Goal: Information Seeking & Learning: Learn about a topic

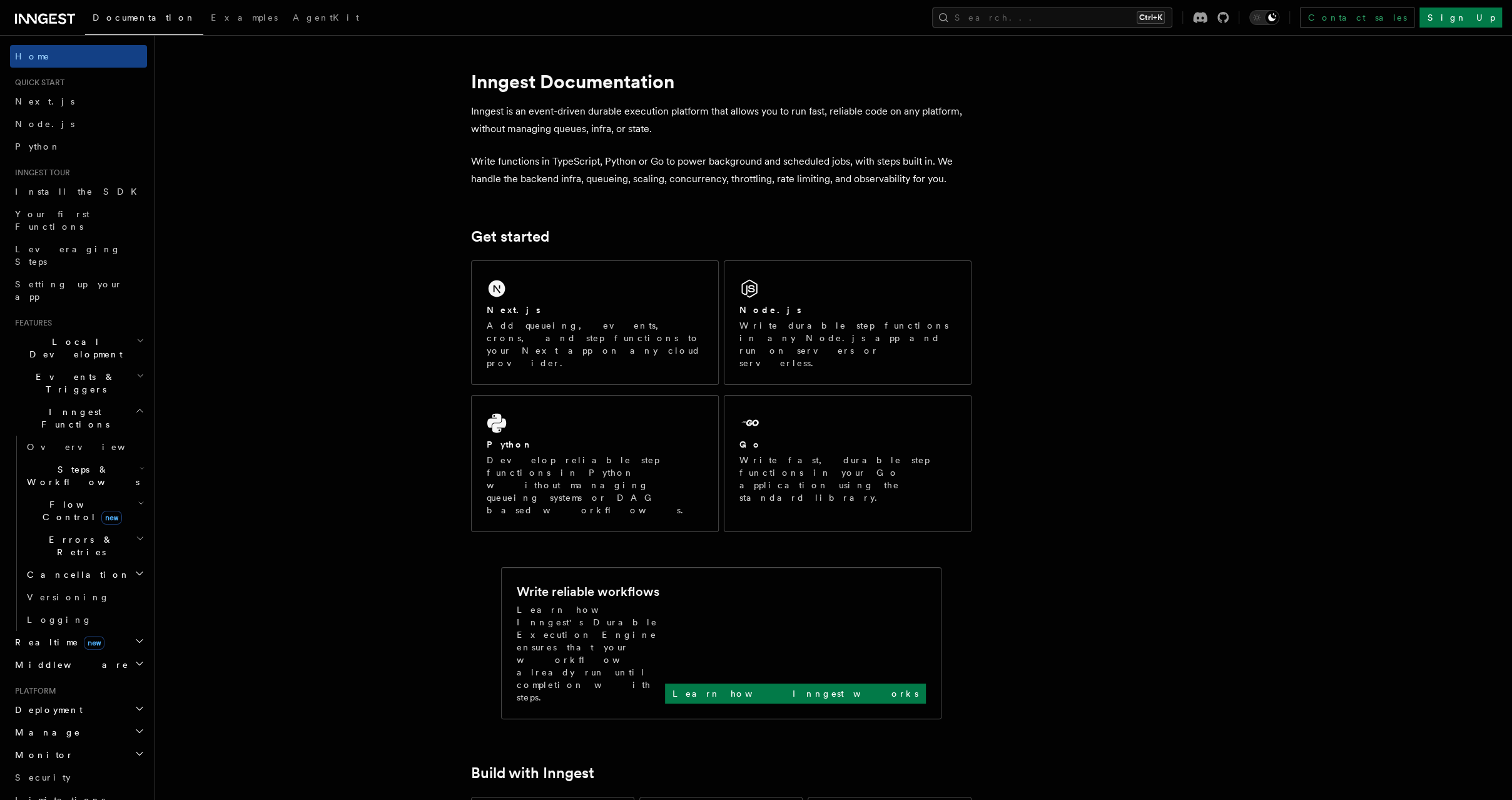
click at [87, 721] on h2 "Manage" at bounding box center [78, 732] width 137 height 23
click at [86, 743] on link "Environments" at bounding box center [85, 755] width 125 height 23
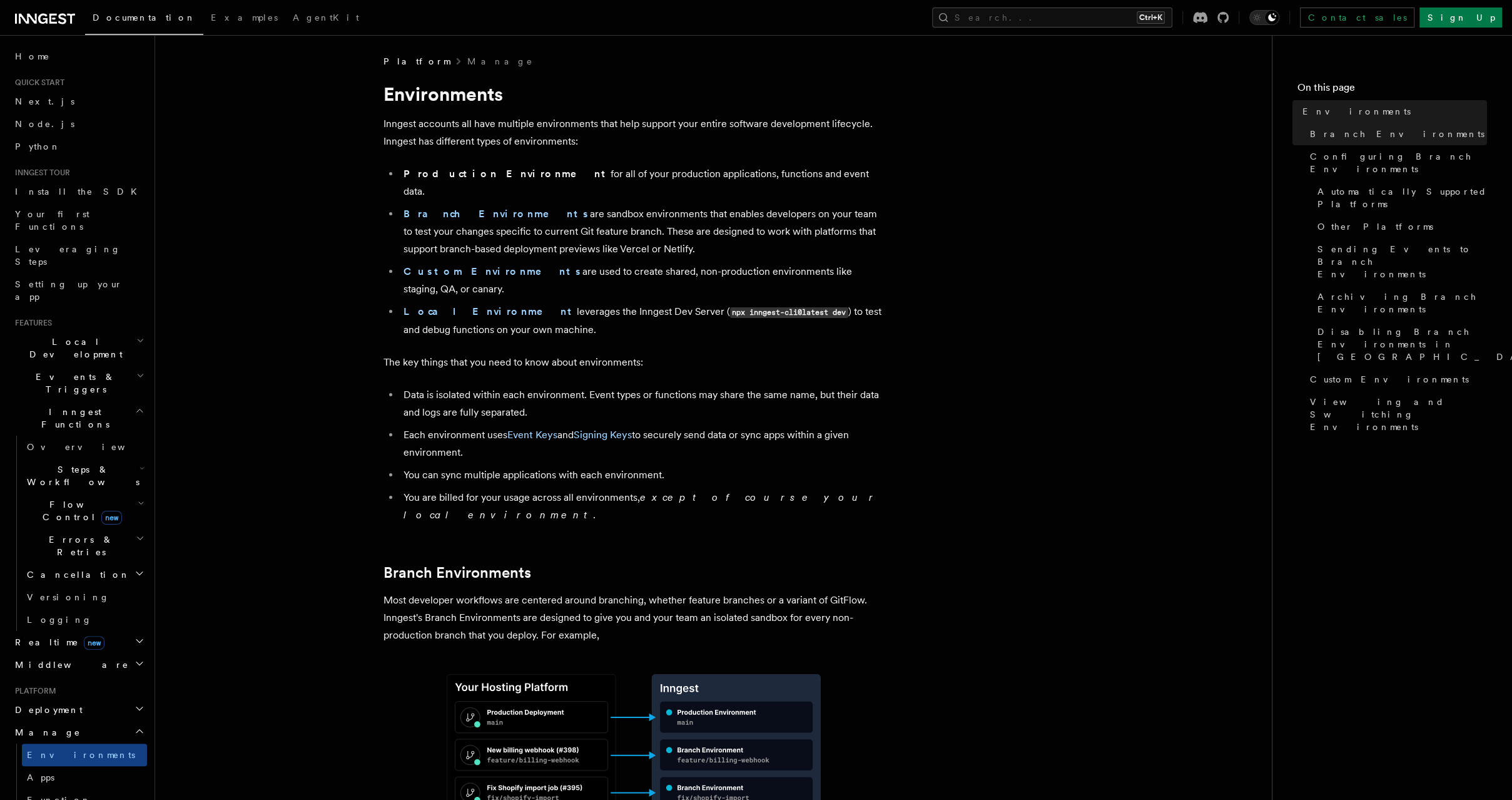
scroll to position [314, 0]
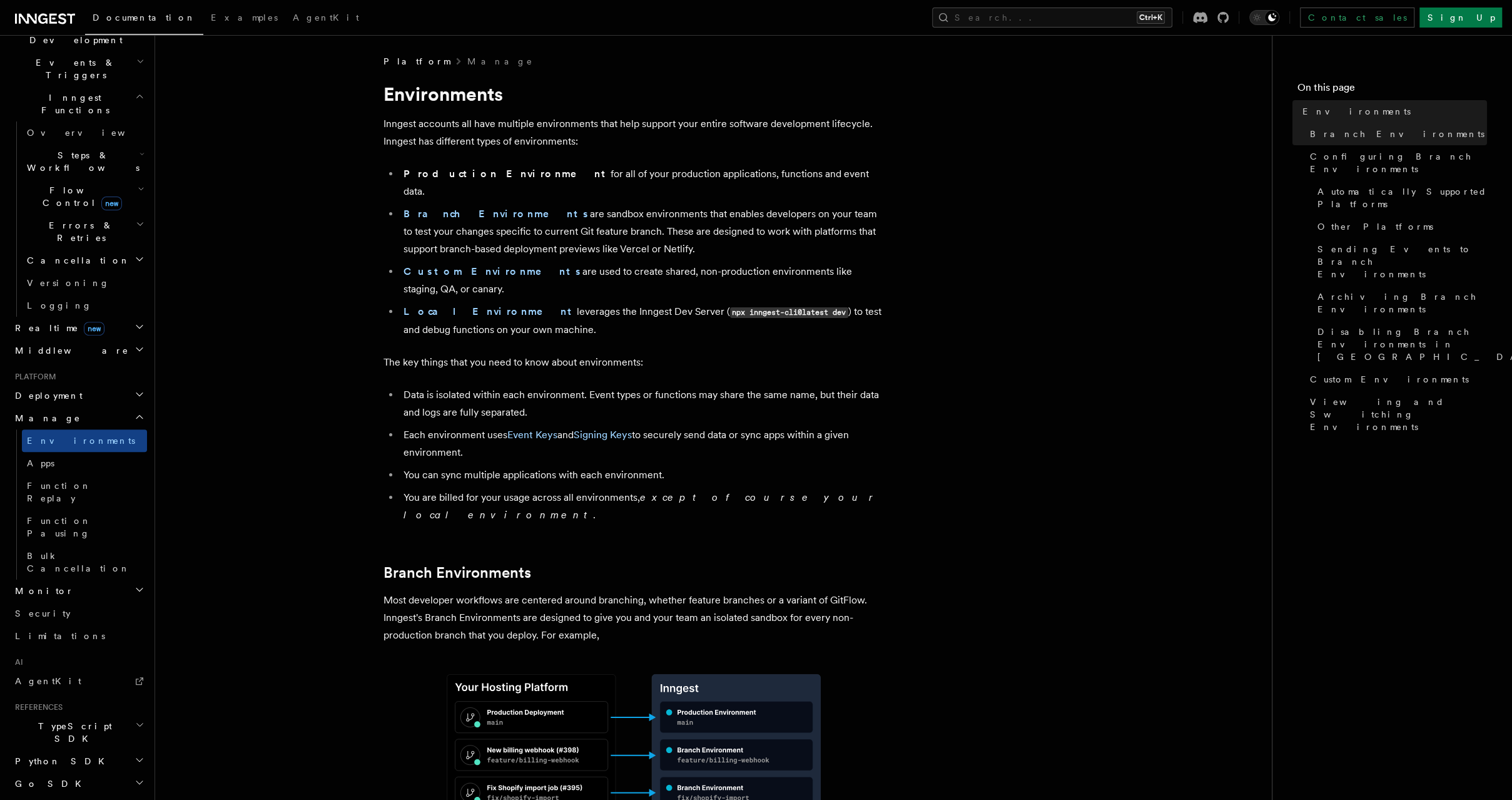
click at [100, 715] on h2 "TypeScript SDK" at bounding box center [78, 732] width 137 height 35
click at [95, 750] on link "Introduction" at bounding box center [85, 761] width 125 height 23
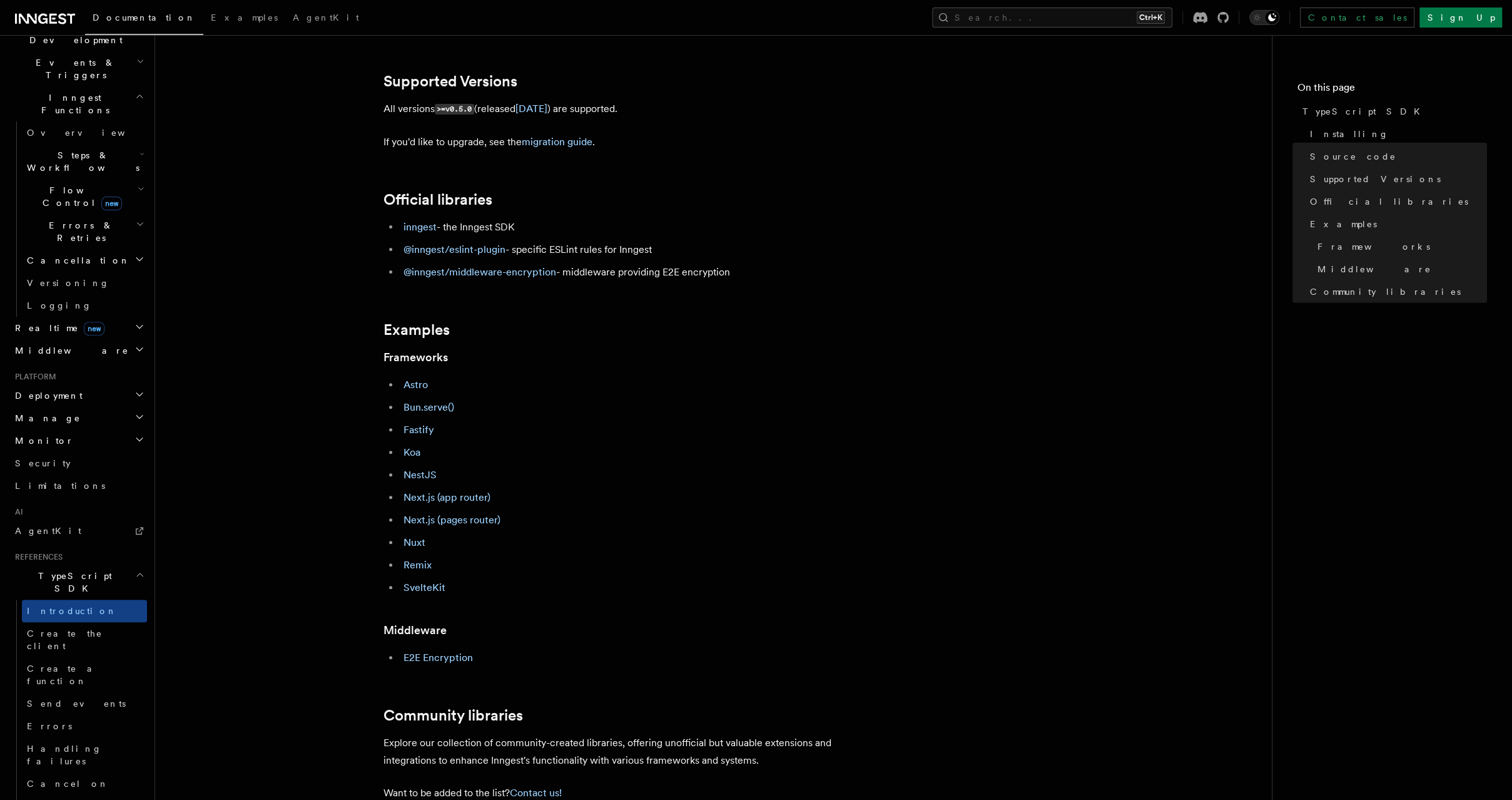
scroll to position [269, 0]
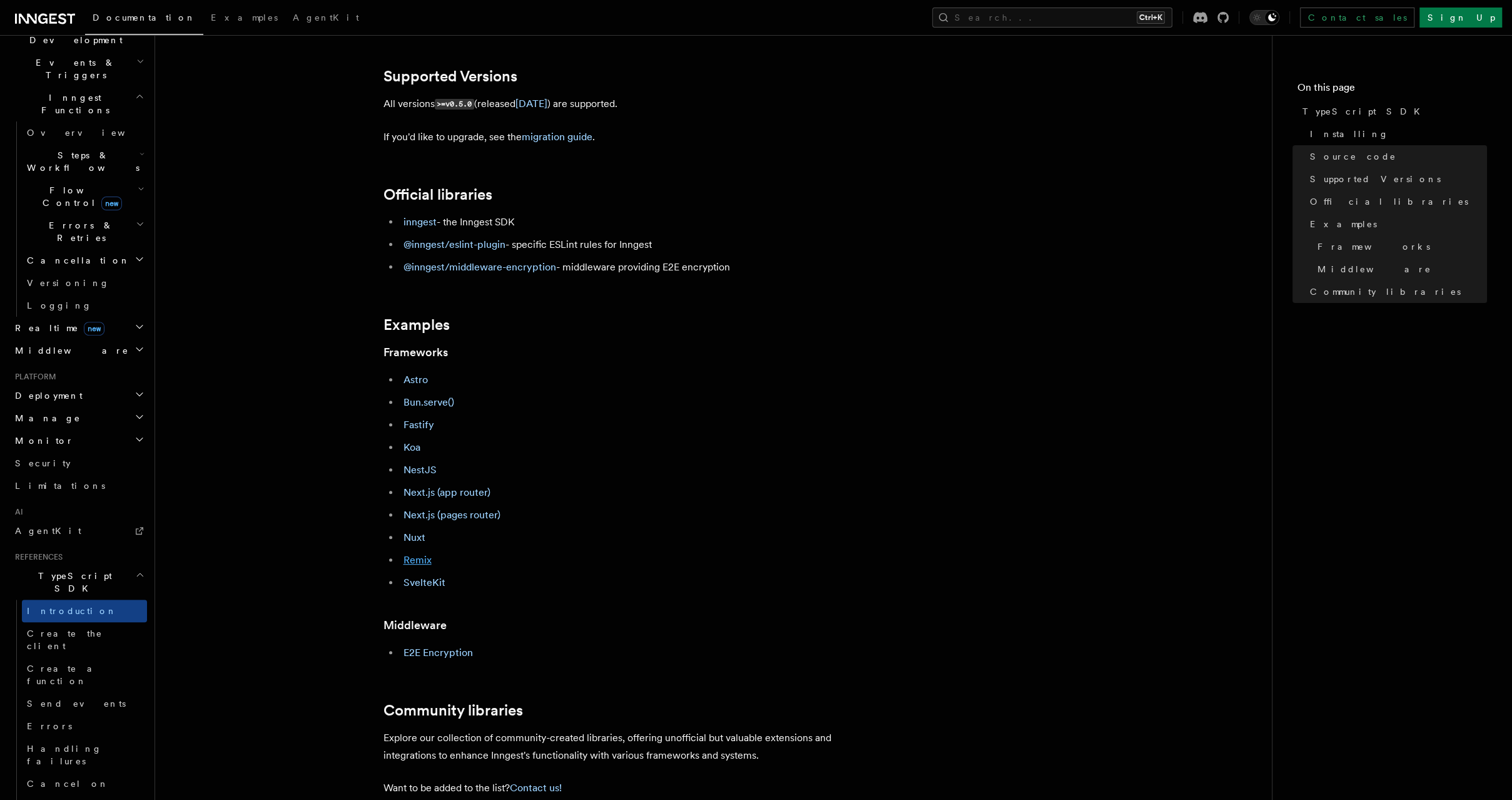
click at [429, 560] on link "Remix" at bounding box center [418, 560] width 28 height 12
